Goal: Task Accomplishment & Management: Complete application form

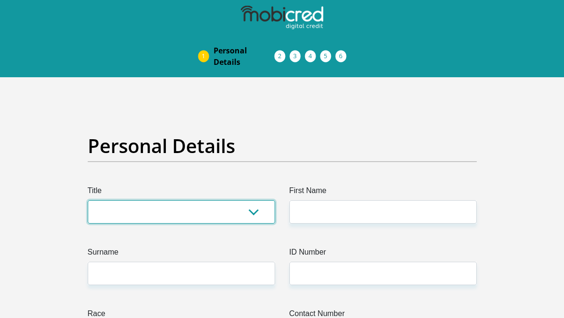
click at [172, 204] on select "Mr Ms Mrs Dr [PERSON_NAME]" at bounding box center [181, 211] width 187 height 23
select select "Ms"
click at [88, 200] on select "Mr Ms Mrs Dr [PERSON_NAME]" at bounding box center [181, 211] width 187 height 23
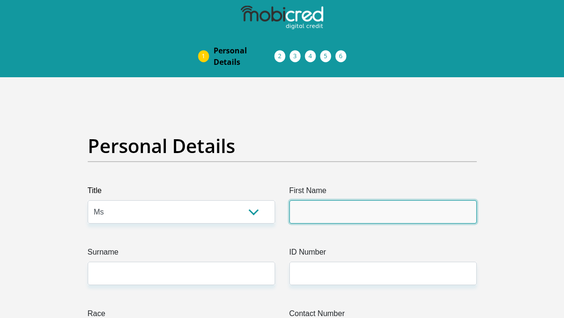
click at [348, 217] on input "First Name" at bounding box center [382, 211] width 187 height 23
type input "kamohelo"
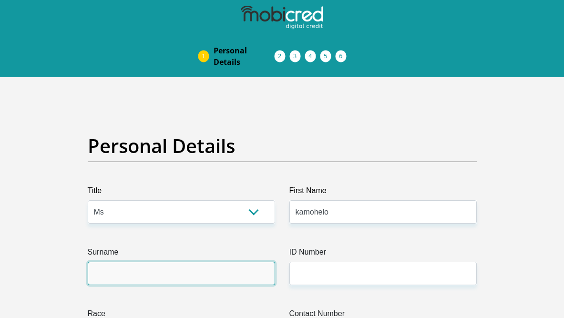
click at [152, 272] on input "Surname" at bounding box center [181, 273] width 187 height 23
type input "segone"
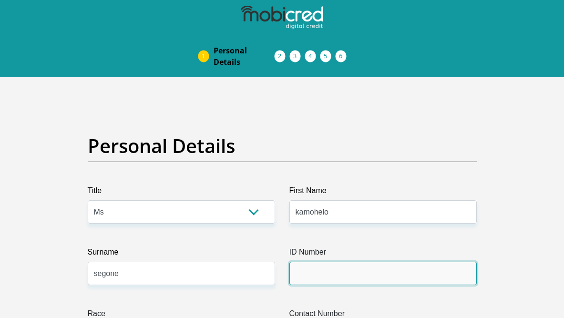
click at [376, 266] on input "ID Number" at bounding box center [382, 273] width 187 height 23
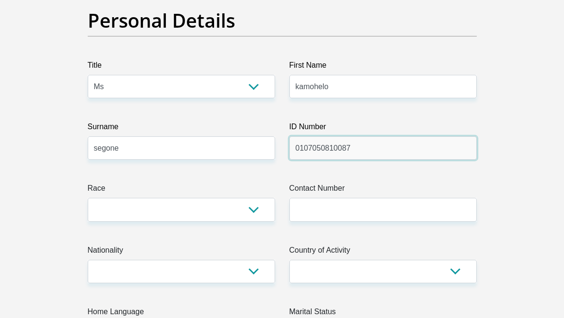
scroll to position [191, 0]
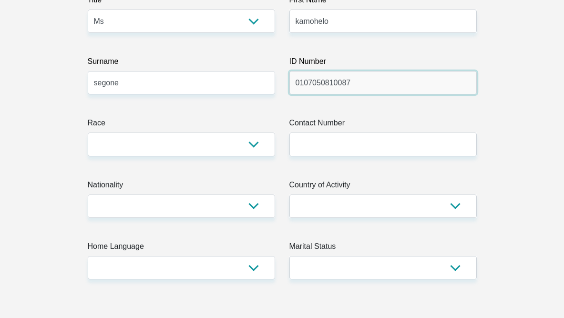
type input "0107050810087"
click at [173, 122] on label "Race" at bounding box center [181, 124] width 187 height 15
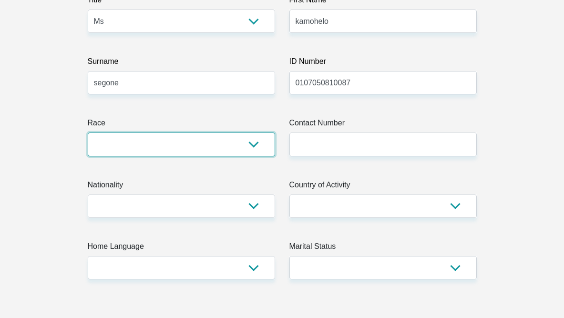
click at [173, 132] on select "Black Coloured Indian White Other" at bounding box center [181, 143] width 187 height 23
click at [159, 145] on select "Black Coloured Indian White Other" at bounding box center [181, 143] width 187 height 23
select select "1"
click at [88, 132] on select "Black Coloured Indian White Other" at bounding box center [181, 143] width 187 height 23
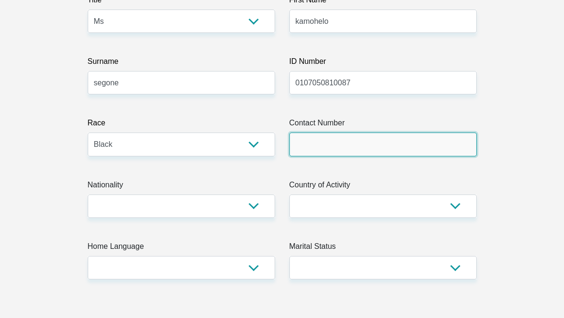
click at [349, 142] on input "Contact Number" at bounding box center [382, 143] width 187 height 23
type input "0813279425"
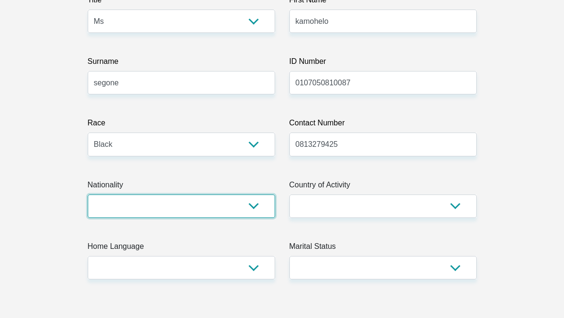
click at [135, 217] on select "[GEOGRAPHIC_DATA] [GEOGRAPHIC_DATA] [GEOGRAPHIC_DATA] [GEOGRAPHIC_DATA] [GEOGRA…" at bounding box center [181, 205] width 187 height 23
select select "ZAF"
click at [88, 194] on select "[GEOGRAPHIC_DATA] [GEOGRAPHIC_DATA] [GEOGRAPHIC_DATA] [GEOGRAPHIC_DATA] [GEOGRA…" at bounding box center [181, 205] width 187 height 23
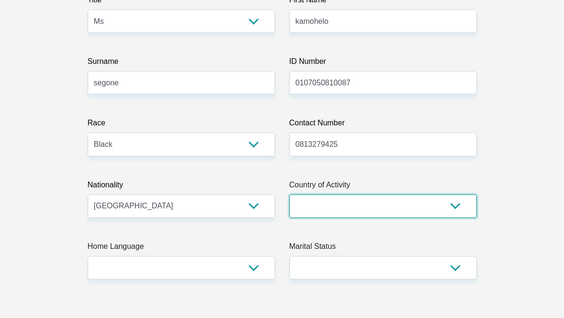
click at [362, 199] on select "[GEOGRAPHIC_DATA] [GEOGRAPHIC_DATA] [GEOGRAPHIC_DATA] [GEOGRAPHIC_DATA] [GEOGRA…" at bounding box center [382, 205] width 187 height 23
select select "ZAF"
click at [289, 194] on select "[GEOGRAPHIC_DATA] [GEOGRAPHIC_DATA] [GEOGRAPHIC_DATA] [GEOGRAPHIC_DATA] [GEOGRA…" at bounding box center [382, 205] width 187 height 23
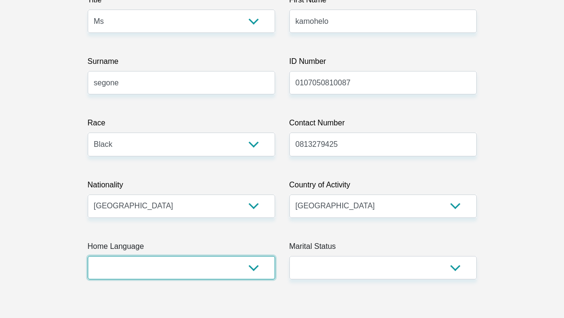
click at [160, 263] on select "Afrikaans English Sepedi South Ndebele Southern Sotho Swati Tsonga Tswana Venda…" at bounding box center [181, 267] width 187 height 23
click at [169, 264] on select "Afrikaans English Sepedi South Ndebele Southern Sotho Swati Tsonga Tswana Venda…" at bounding box center [181, 267] width 187 height 23
click at [170, 263] on select "Afrikaans English Sepedi South Ndebele Southern Sotho Swati Tsonga Tswana Venda…" at bounding box center [181, 267] width 187 height 23
select select "eng"
click at [88, 256] on select "Afrikaans English Sepedi South Ndebele Southern Sotho Swati Tsonga Tswana Venda…" at bounding box center [181, 267] width 187 height 23
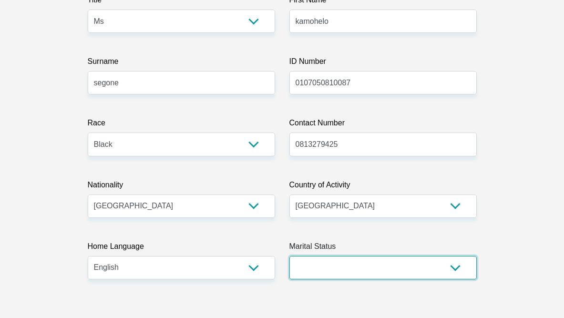
click at [432, 277] on select "Married ANC Single Divorced Widowed Married COP or Customary Law" at bounding box center [382, 267] width 187 height 23
select select "2"
click at [289, 256] on select "Married ANC Single Divorced Widowed Married COP or Customary Law" at bounding box center [382, 267] width 187 height 23
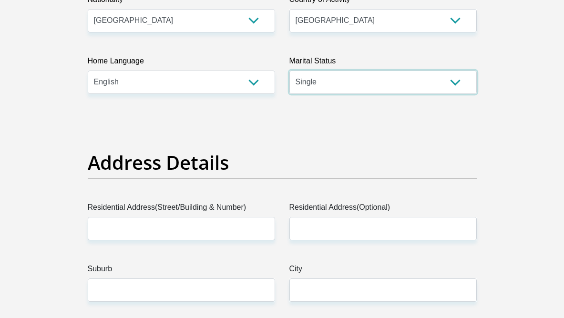
scroll to position [381, 0]
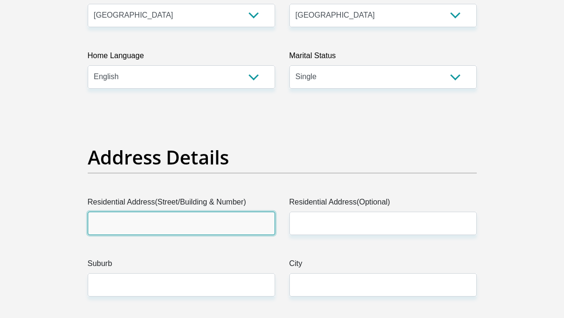
click at [188, 221] on input "Residential Address(Street/Building & Number)" at bounding box center [181, 223] width 187 height 23
type input "[STREET_ADDRESS]"
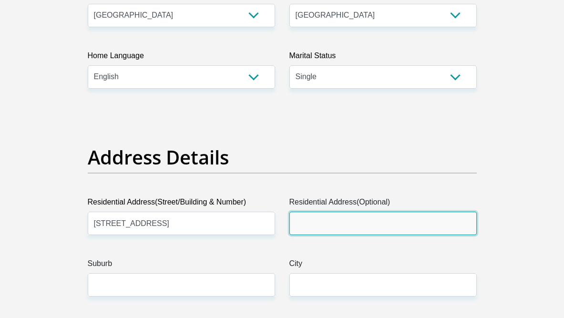
click at [323, 223] on input "Residential Address(Optional)" at bounding box center [382, 223] width 187 height 23
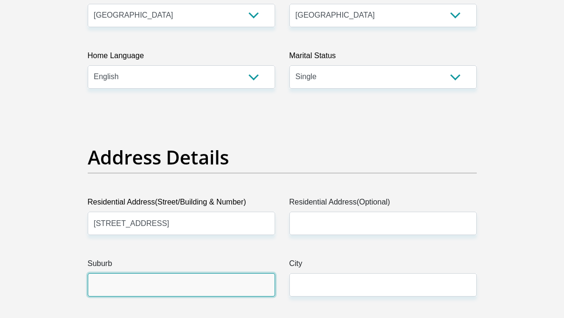
click at [140, 291] on input "Suburb" at bounding box center [181, 284] width 187 height 23
type input "norkem park"
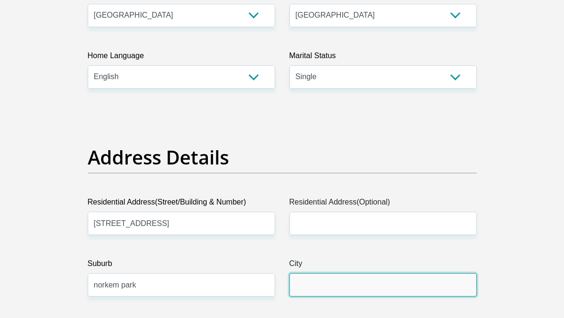
click at [373, 292] on input "City" at bounding box center [382, 284] width 187 height 23
type input "[GEOGRAPHIC_DATA]"
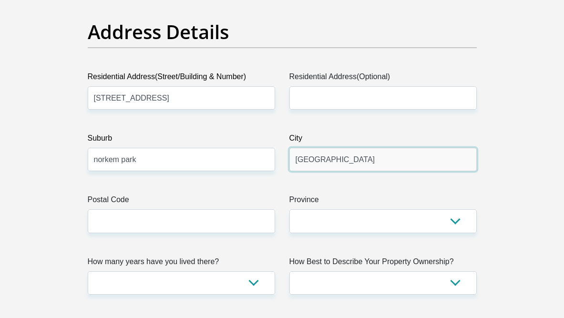
scroll to position [572, 0]
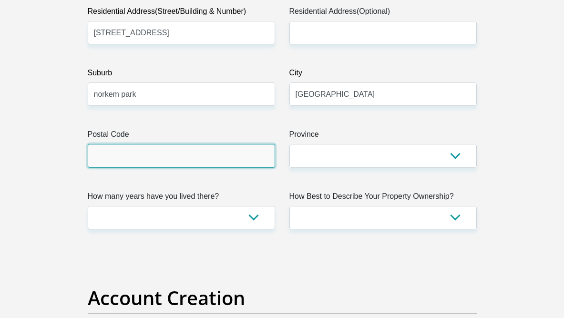
click at [159, 165] on input "Postal Code" at bounding box center [181, 155] width 187 height 23
type input "1619"
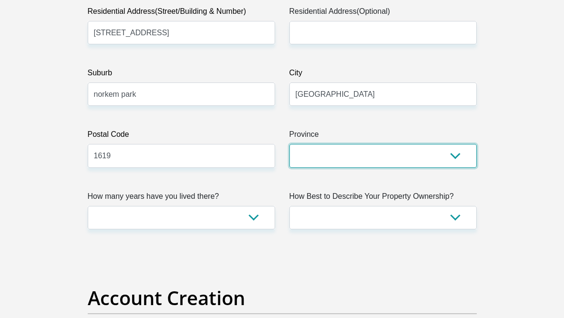
click at [323, 158] on select "Eastern Cape Free State [GEOGRAPHIC_DATA] [GEOGRAPHIC_DATA][DATE] [GEOGRAPHIC_D…" at bounding box center [382, 155] width 187 height 23
select select "Gauteng"
click at [289, 144] on select "Eastern Cape Free State [GEOGRAPHIC_DATA] [GEOGRAPHIC_DATA][DATE] [GEOGRAPHIC_D…" at bounding box center [382, 155] width 187 height 23
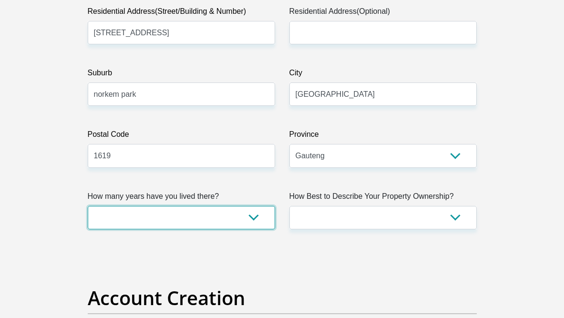
click at [108, 218] on select "less than 1 year 1-3 years 3-5 years 5+ years" at bounding box center [181, 217] width 187 height 23
select select "2"
click at [88, 206] on select "less than 1 year 1-3 years 3-5 years 5+ years" at bounding box center [181, 217] width 187 height 23
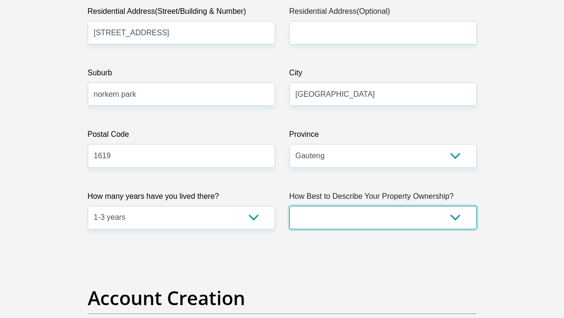
click at [361, 214] on select "Owned Rented Family Owned Company Dwelling" at bounding box center [382, 217] width 187 height 23
select select "Rented"
click at [289, 206] on select "Owned Rented Family Owned Company Dwelling" at bounding box center [382, 217] width 187 height 23
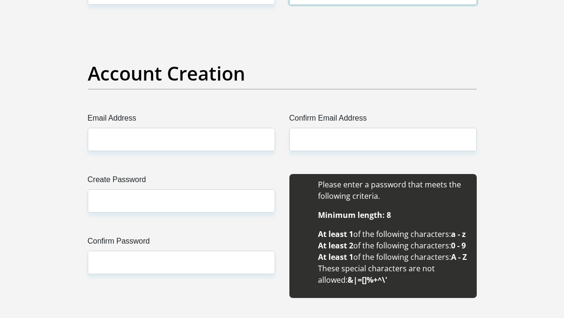
scroll to position [858, 0]
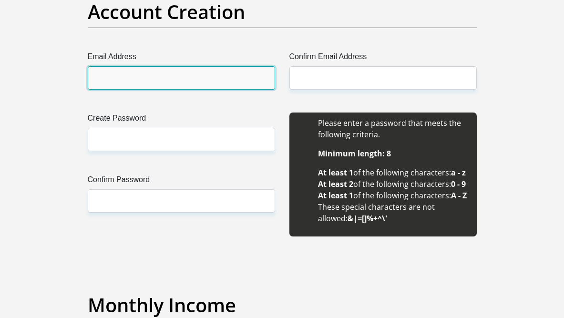
click at [199, 72] on input "Email Address" at bounding box center [181, 77] width 187 height 23
type input "[EMAIL_ADDRESS][DOMAIN_NAME]"
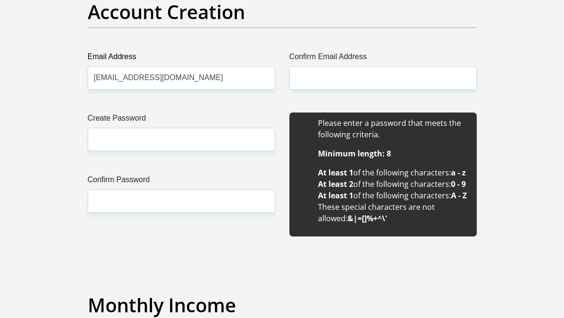
click at [399, 63] on label "Confirm Email Address" at bounding box center [382, 58] width 187 height 15
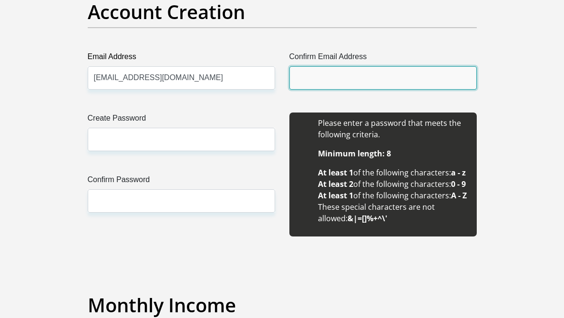
click at [399, 66] on input "Confirm Email Address" at bounding box center [382, 77] width 187 height 23
click at [395, 85] on input "Confirm Email Address" at bounding box center [382, 77] width 187 height 23
type input "[EMAIL_ADDRESS][DOMAIN_NAME]"
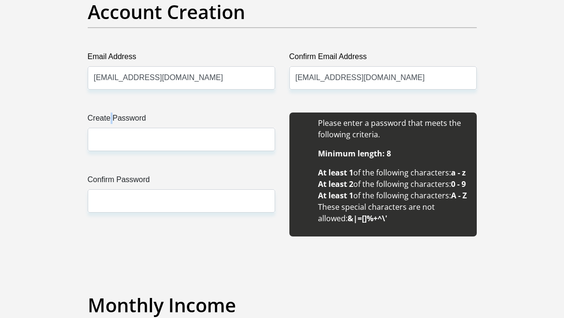
click at [111, 125] on label "Create Password" at bounding box center [181, 119] width 187 height 15
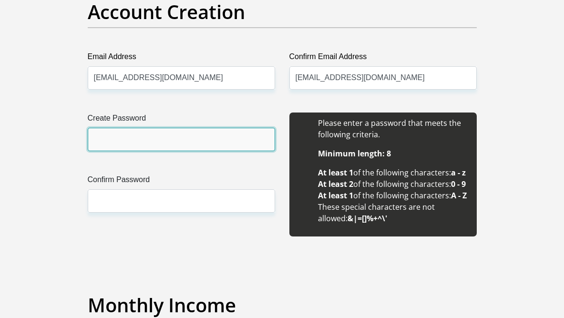
click at [115, 141] on input "Create Password" at bounding box center [181, 139] width 187 height 23
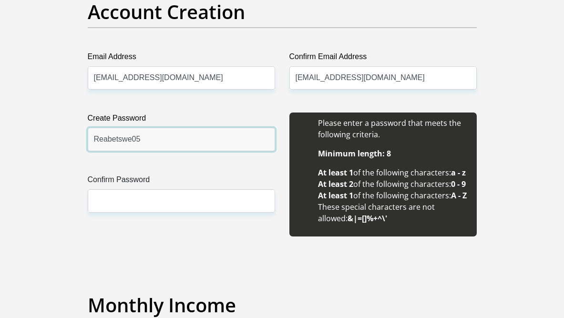
type input "Reabetswe05"
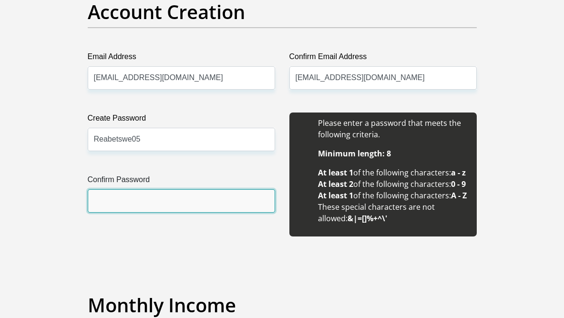
click at [116, 204] on input "Confirm Password" at bounding box center [181, 200] width 187 height 23
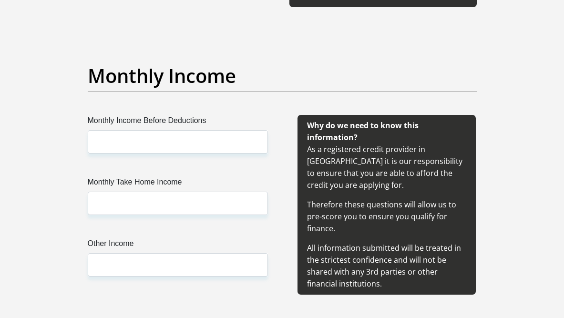
scroll to position [1096, 0]
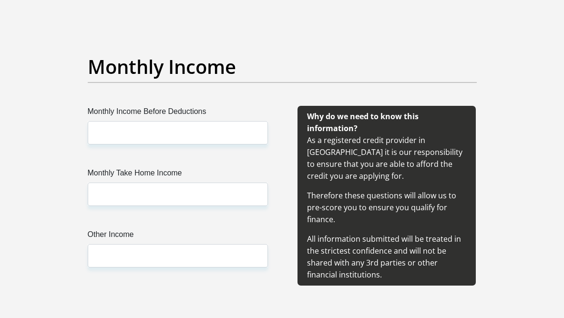
type input "Reabetswe05"
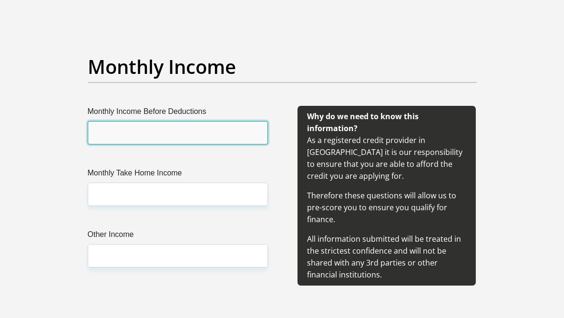
click at [123, 144] on input "Monthly Income Before Deductions" at bounding box center [178, 132] width 180 height 23
type input "10931"
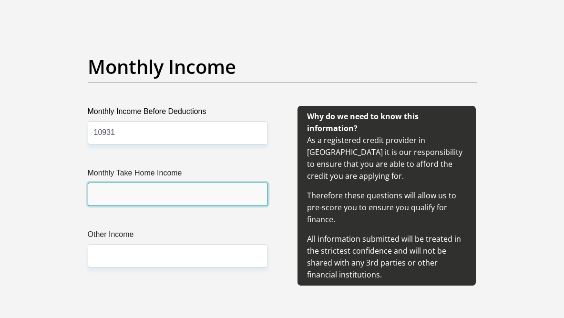
click at [126, 206] on input "Monthly Take Home Income" at bounding box center [178, 193] width 180 height 23
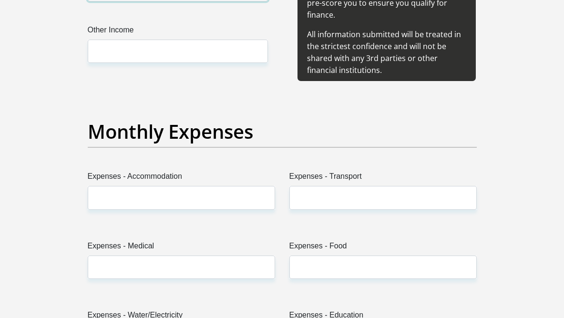
scroll to position [1334, 0]
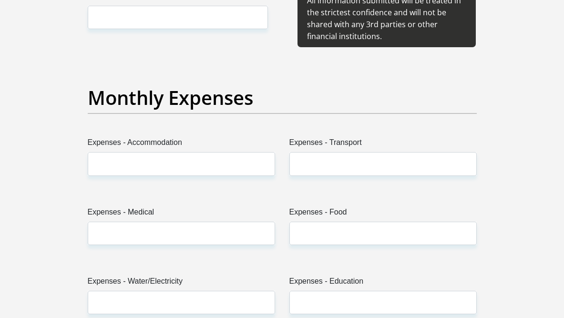
type input "10290"
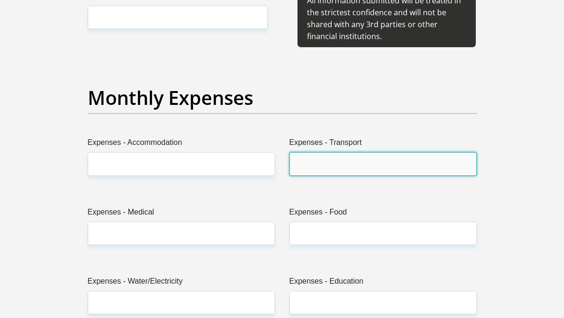
click at [336, 175] on input "Expenses - Transport" at bounding box center [382, 163] width 187 height 23
type input "2"
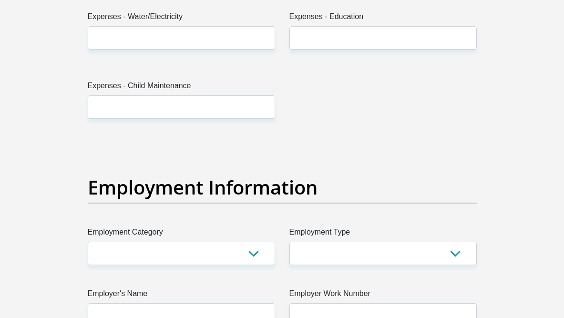
scroll to position [1620, 0]
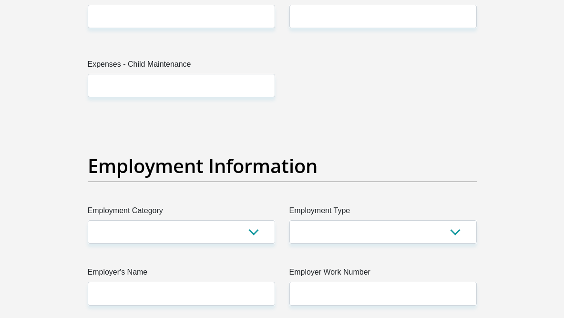
type input "3000"
click at [188, 243] on select "AGRICULTURE ALCOHOL & TOBACCO CONSTRUCTION MATERIALS METALLURGY EQUIPMENT FOR R…" at bounding box center [181, 231] width 187 height 23
select select "21"
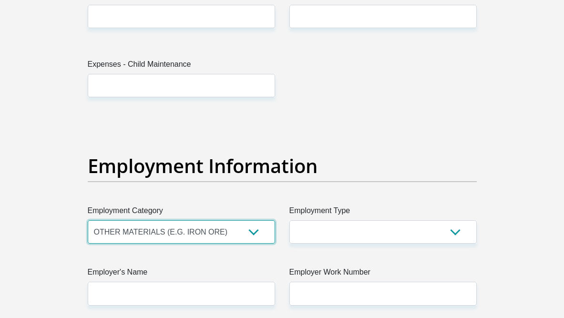
click at [88, 243] on select "AGRICULTURE ALCOHOL & TOBACCO CONSTRUCTION MATERIALS METALLURGY EQUIPMENT FOR R…" at bounding box center [181, 231] width 187 height 23
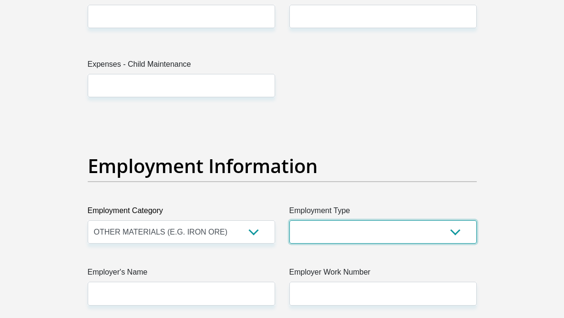
click at [320, 243] on select "College/Lecturer Craft Seller Creative Driver Executive Farmer Forces - Non Com…" at bounding box center [382, 231] width 187 height 23
